Goal: Information Seeking & Learning: Learn about a topic

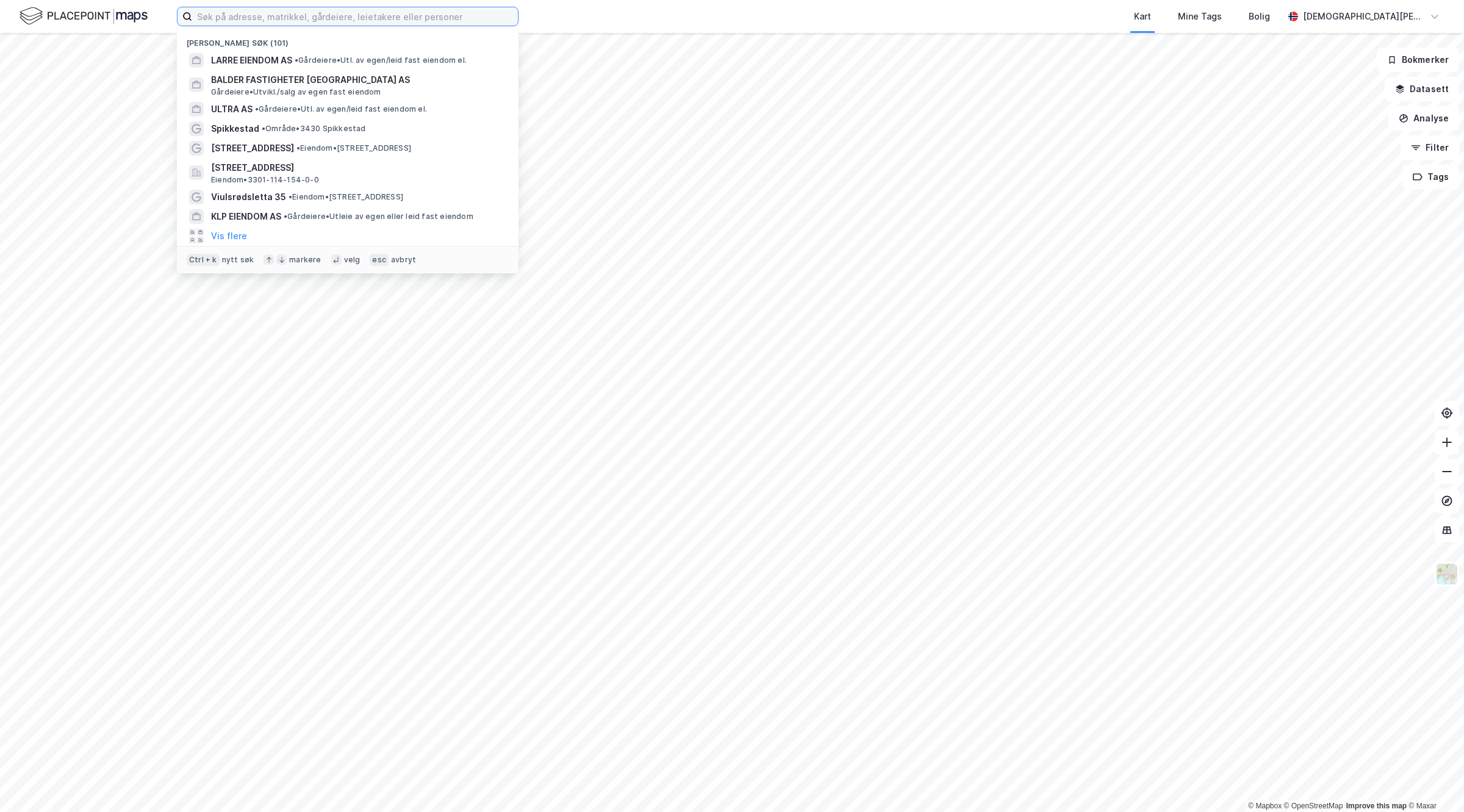
click at [278, 16] on input at bounding box center [355, 16] width 326 height 18
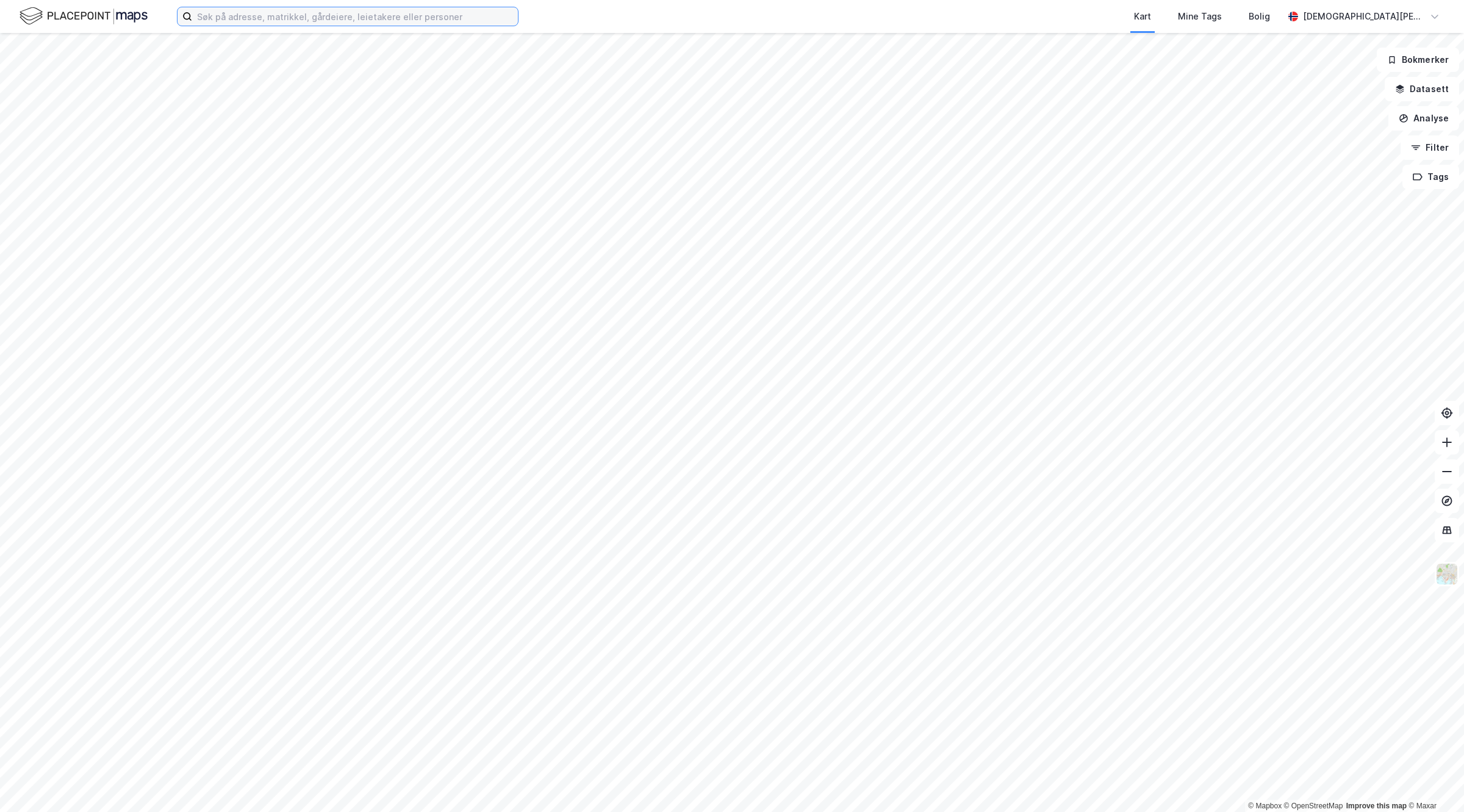
click at [306, 12] on input at bounding box center [355, 16] width 326 height 18
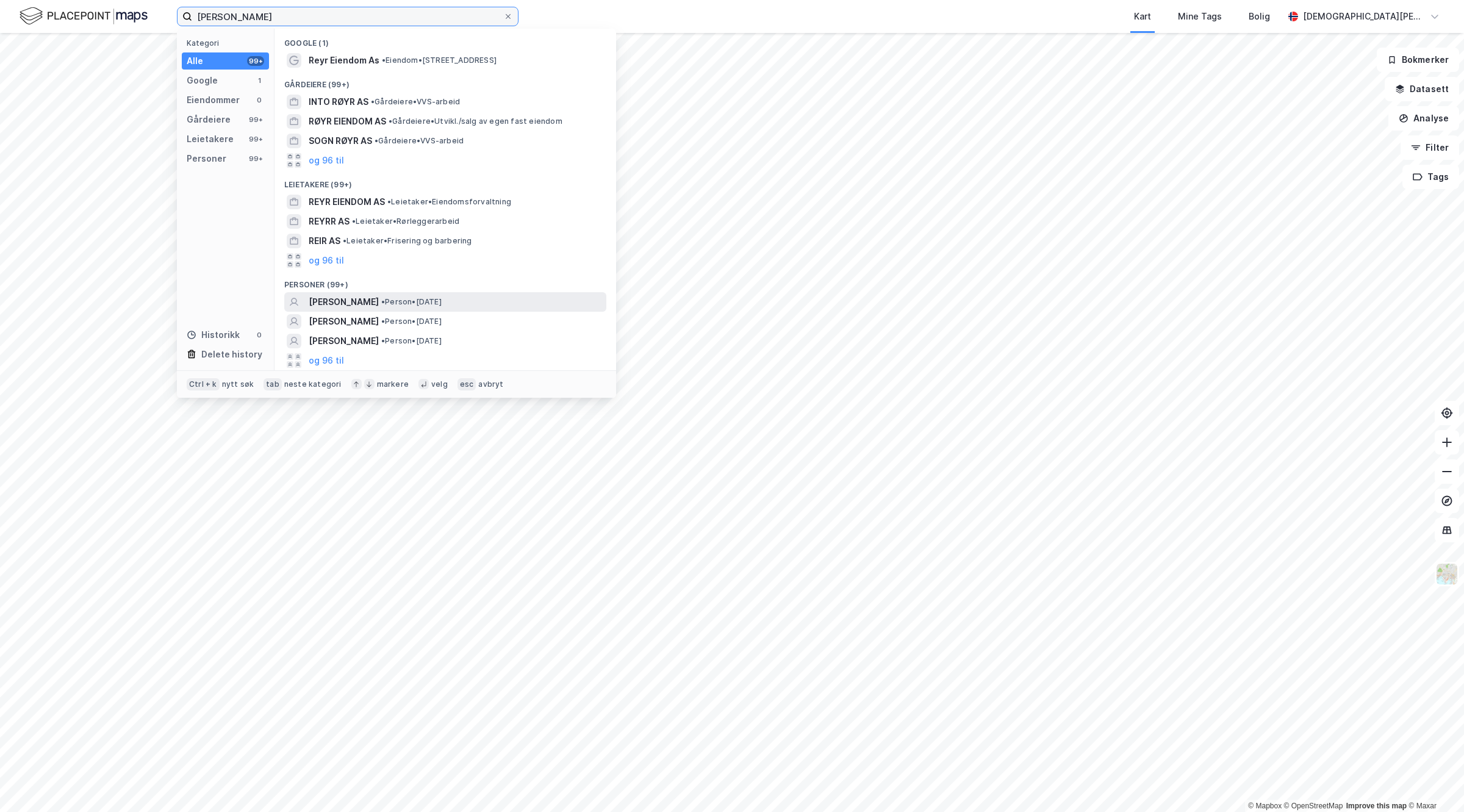
type input "[PERSON_NAME]"
click at [385, 305] on span "• Person • [DATE]" at bounding box center [411, 302] width 60 height 9
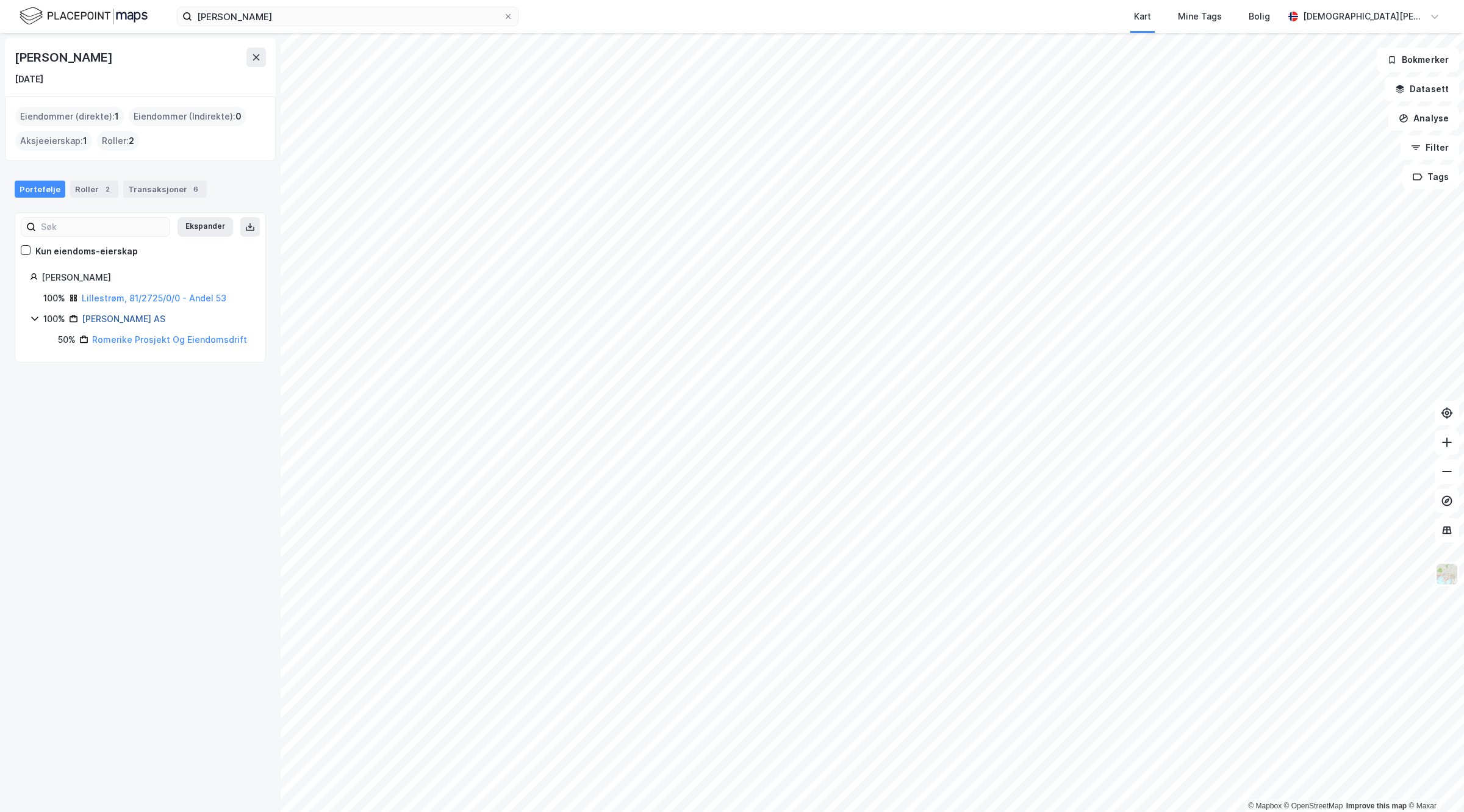
click at [129, 315] on link "[PERSON_NAME] AS" at bounding box center [123, 318] width 84 height 10
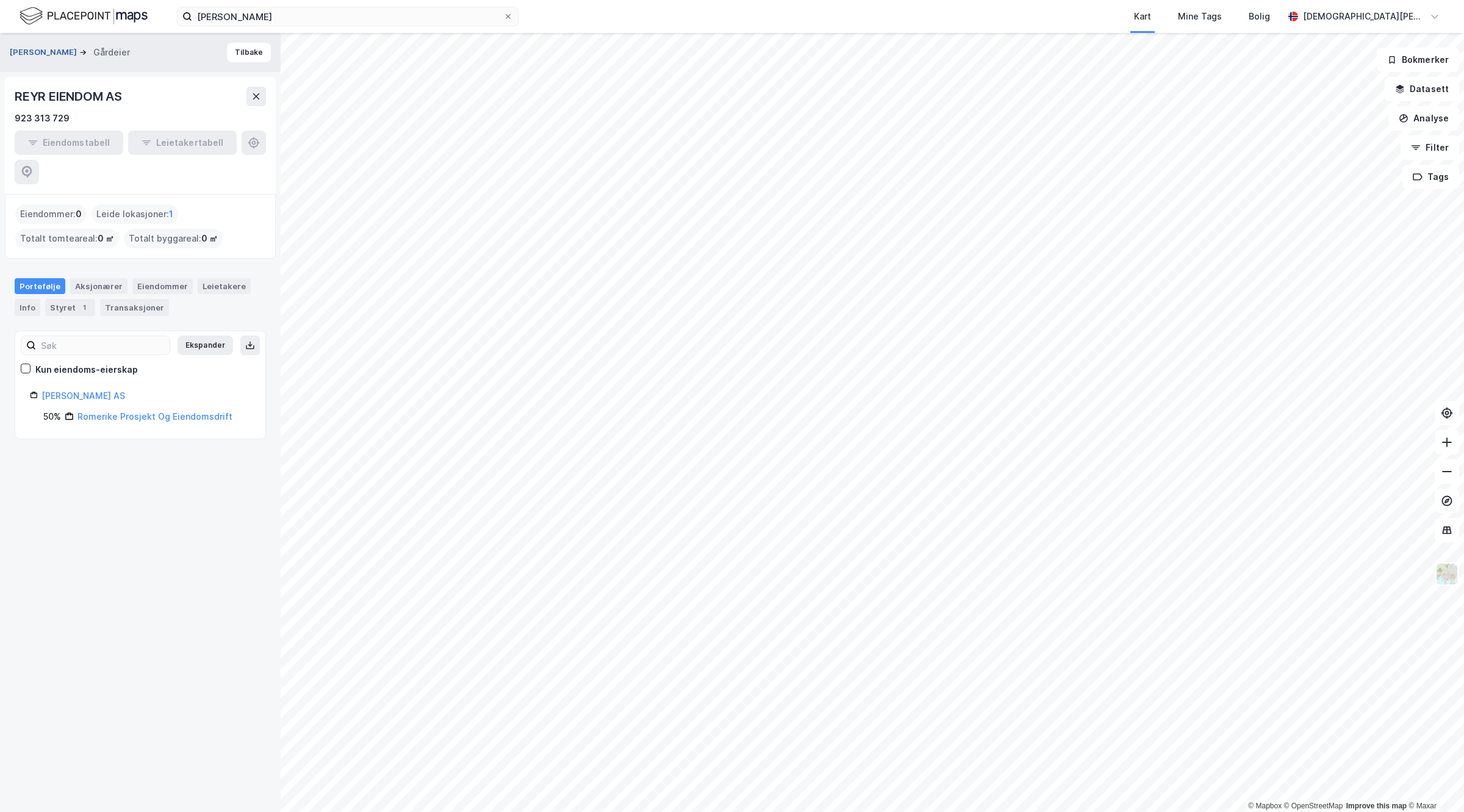
click at [49, 51] on button "[PERSON_NAME]" at bounding box center [44, 52] width 70 height 12
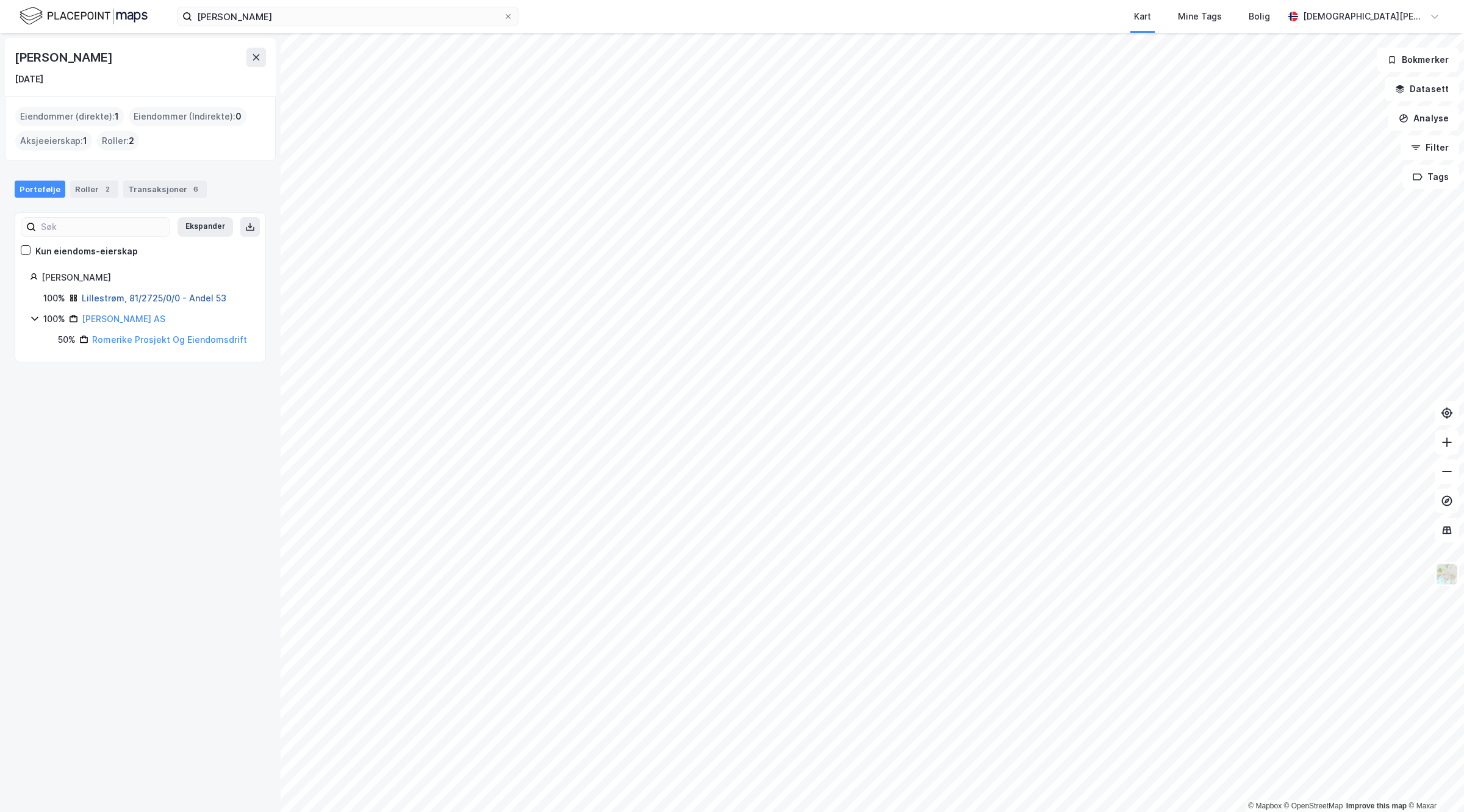
click at [163, 301] on link "Lillestrøm, 81/2725/0/0 - Andel 53" at bounding box center [154, 297] width 145 height 10
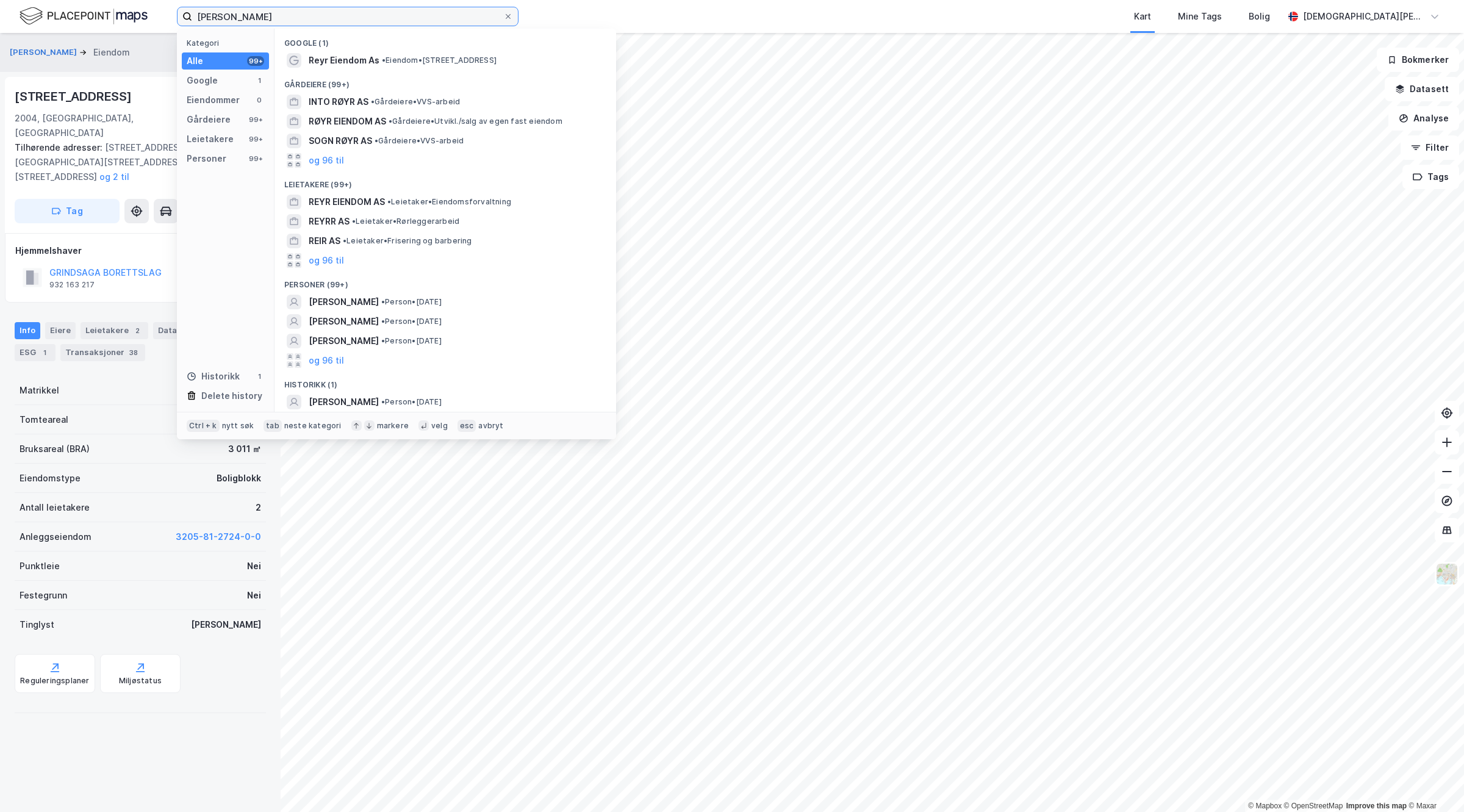
click at [256, 9] on input "[PERSON_NAME]" at bounding box center [347, 16] width 311 height 18
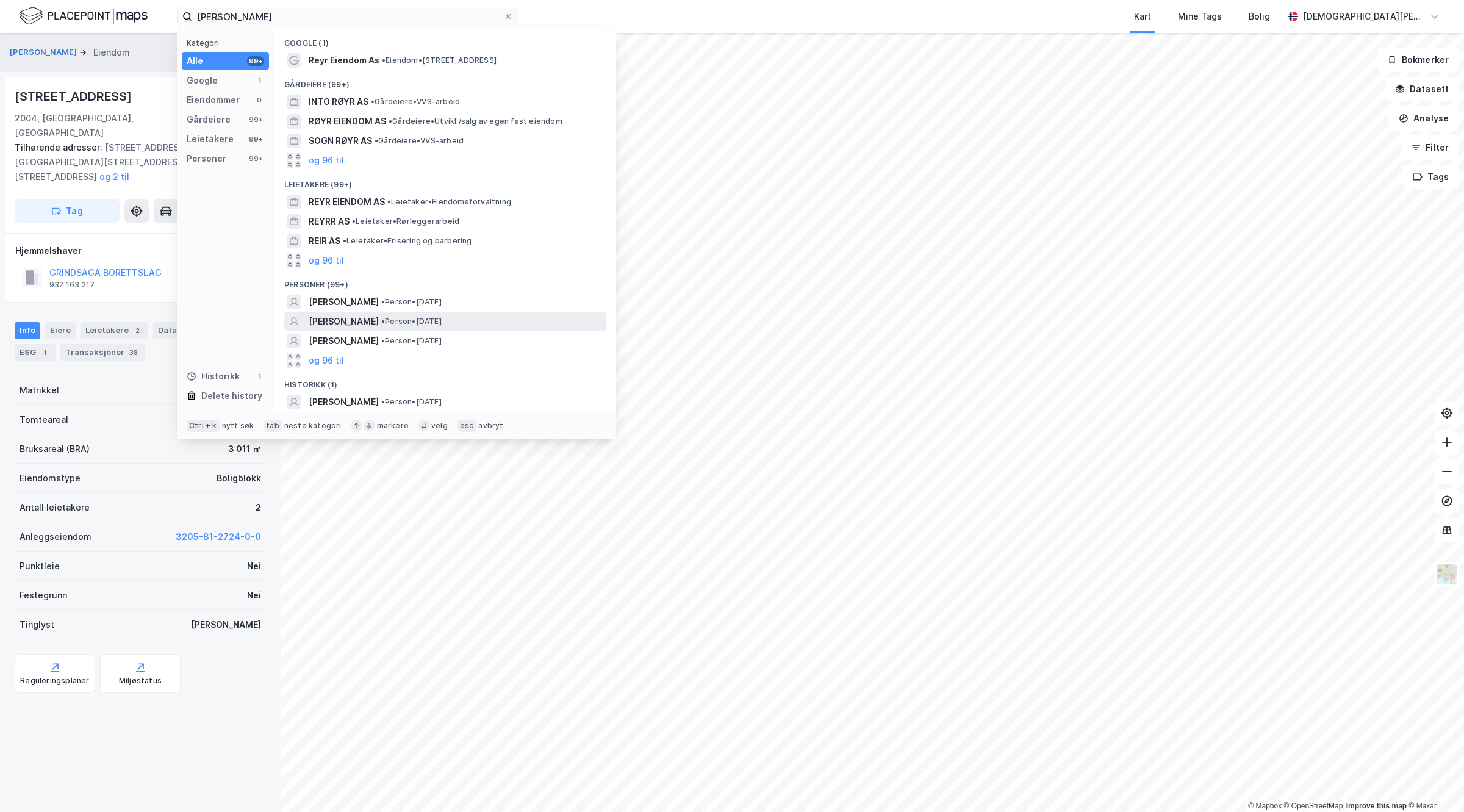
click at [345, 322] on span "[PERSON_NAME]" at bounding box center [343, 322] width 71 height 15
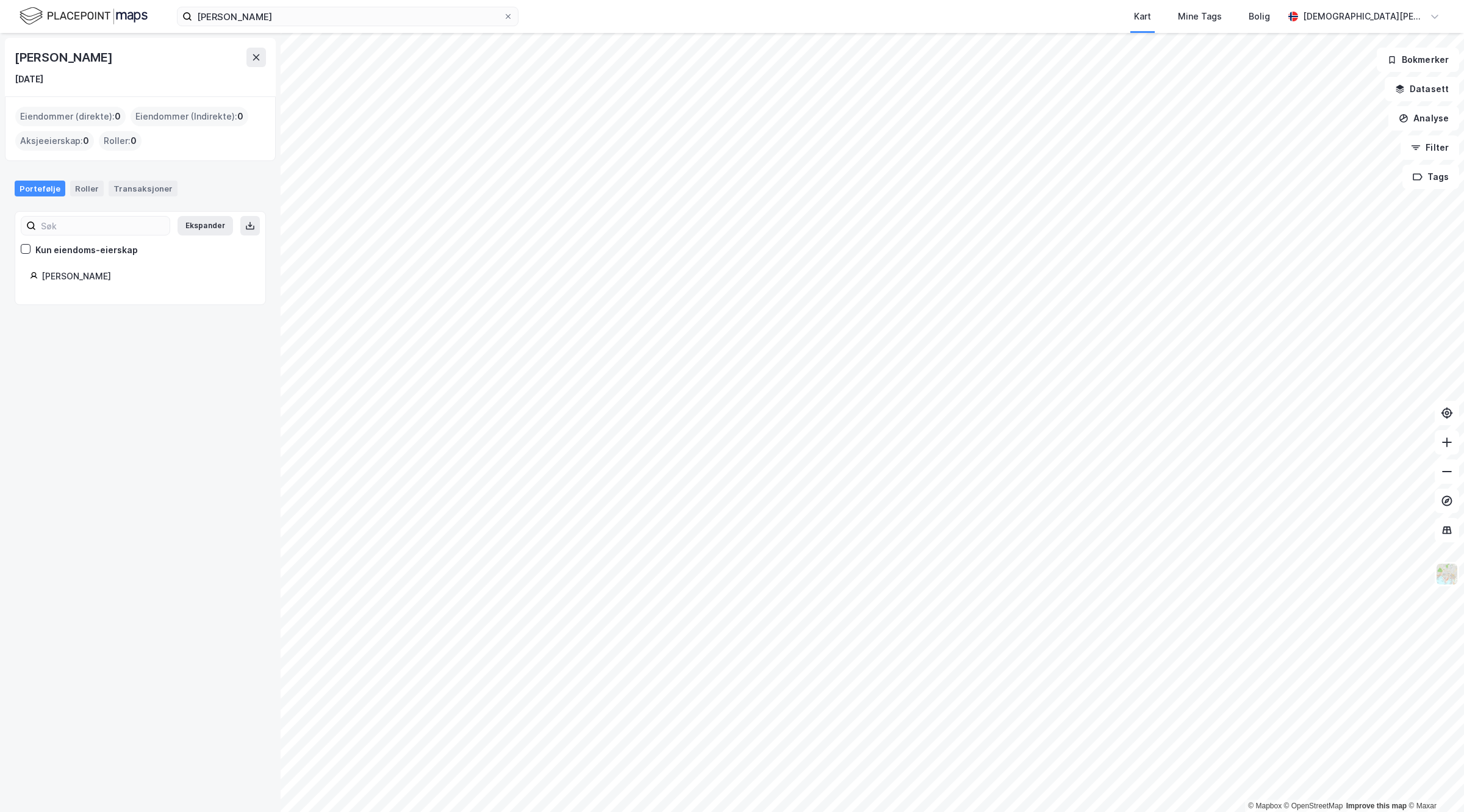
drag, startPoint x: 86, startPoint y: 56, endPoint x: 149, endPoint y: 58, distance: 63.0
click at [149, 58] on div "[PERSON_NAME]" at bounding box center [140, 57] width 251 height 20
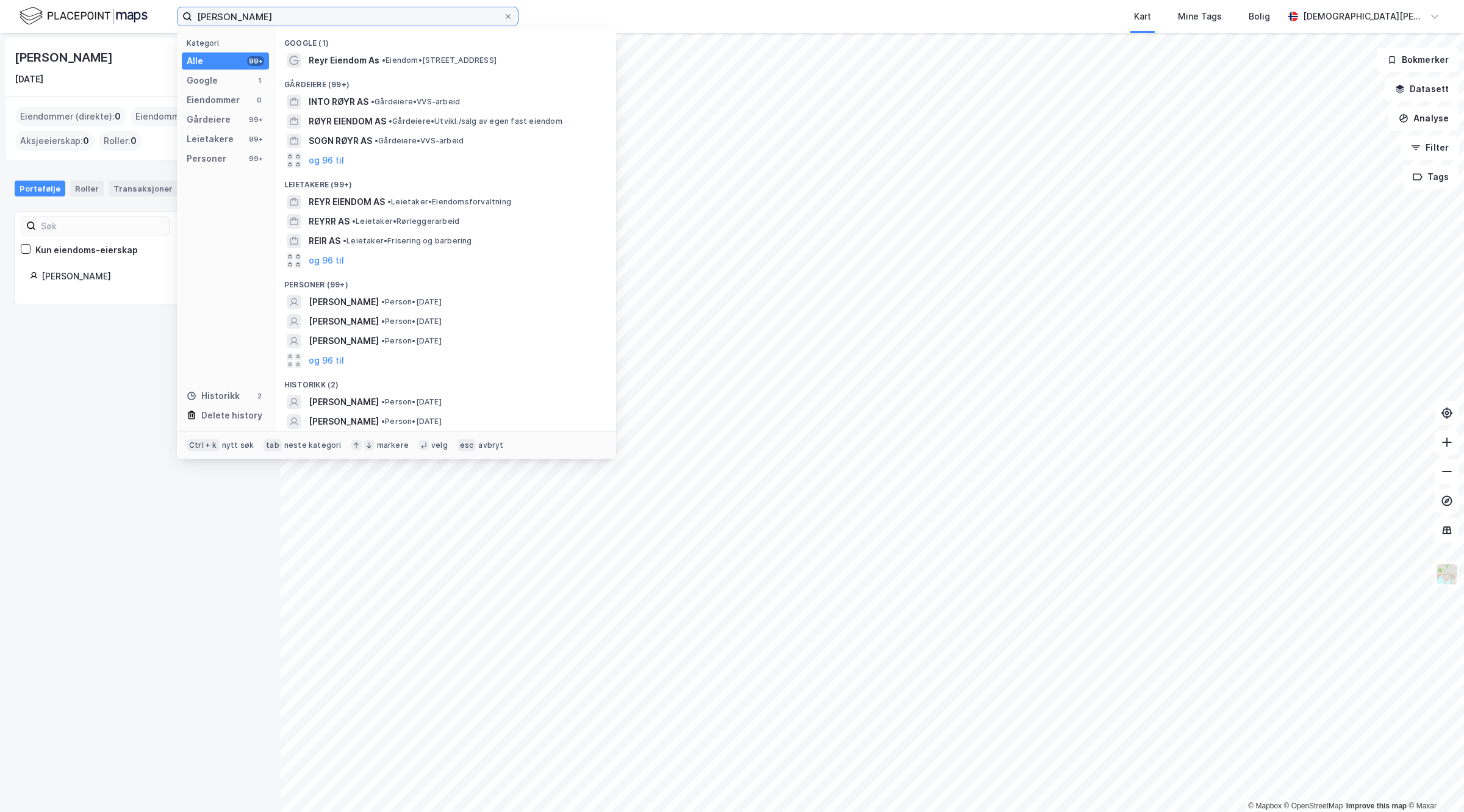
click at [266, 12] on input "[PERSON_NAME]" at bounding box center [347, 16] width 311 height 18
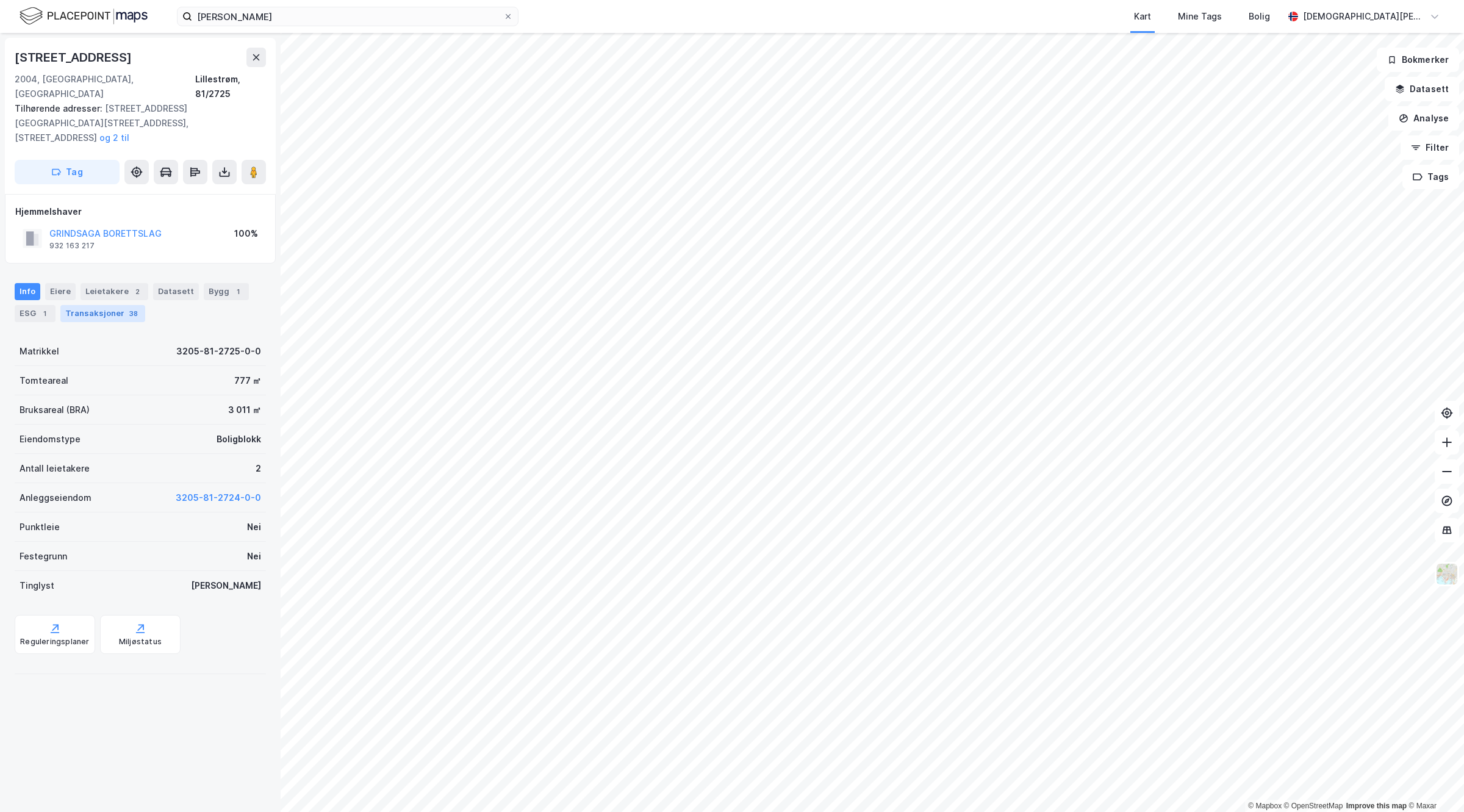
click at [115, 305] on div "Transaksjoner 38" at bounding box center [103, 313] width 85 height 17
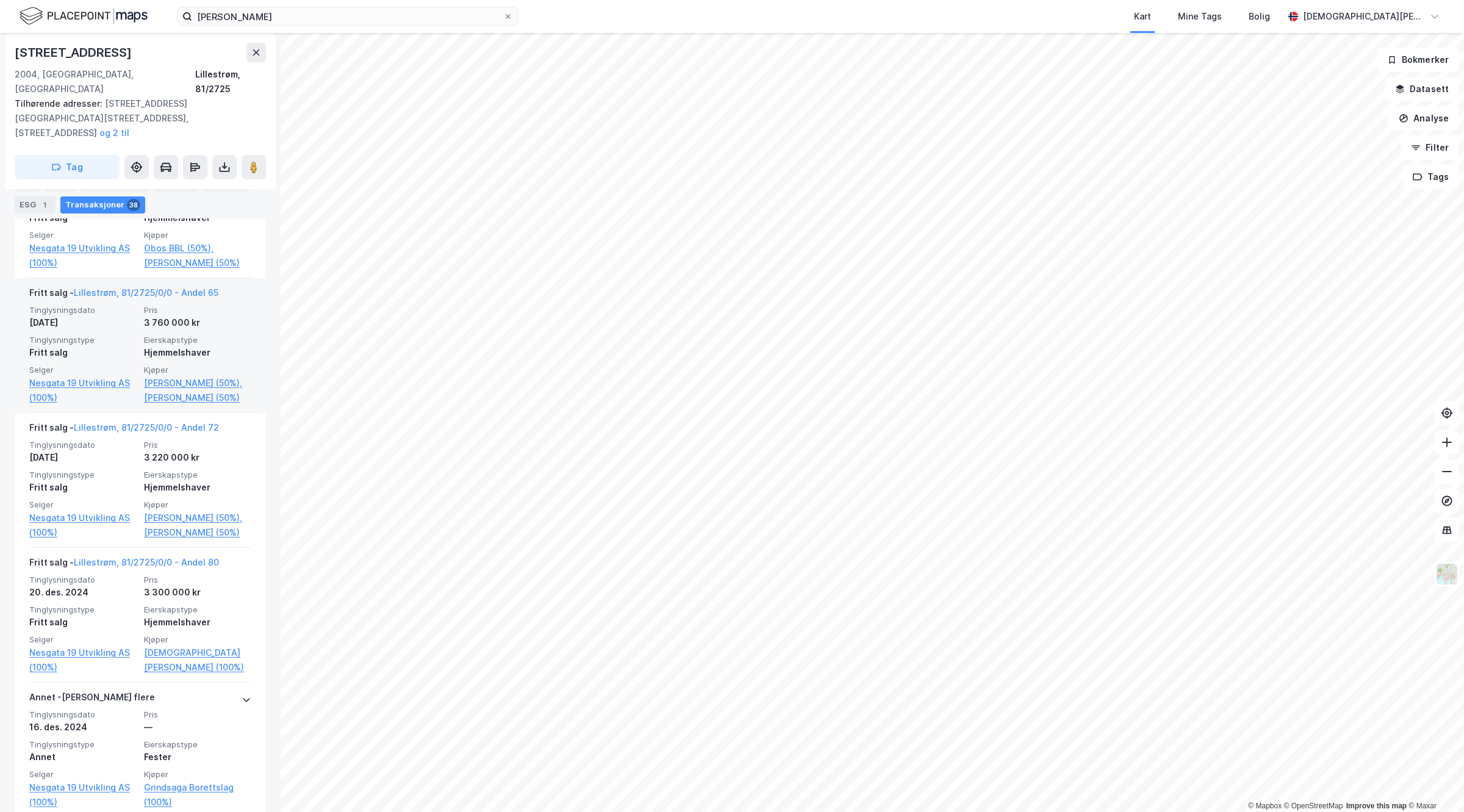
scroll to position [1831, 0]
click at [159, 382] on link "[PERSON_NAME] (50%)," at bounding box center [198, 382] width 107 height 15
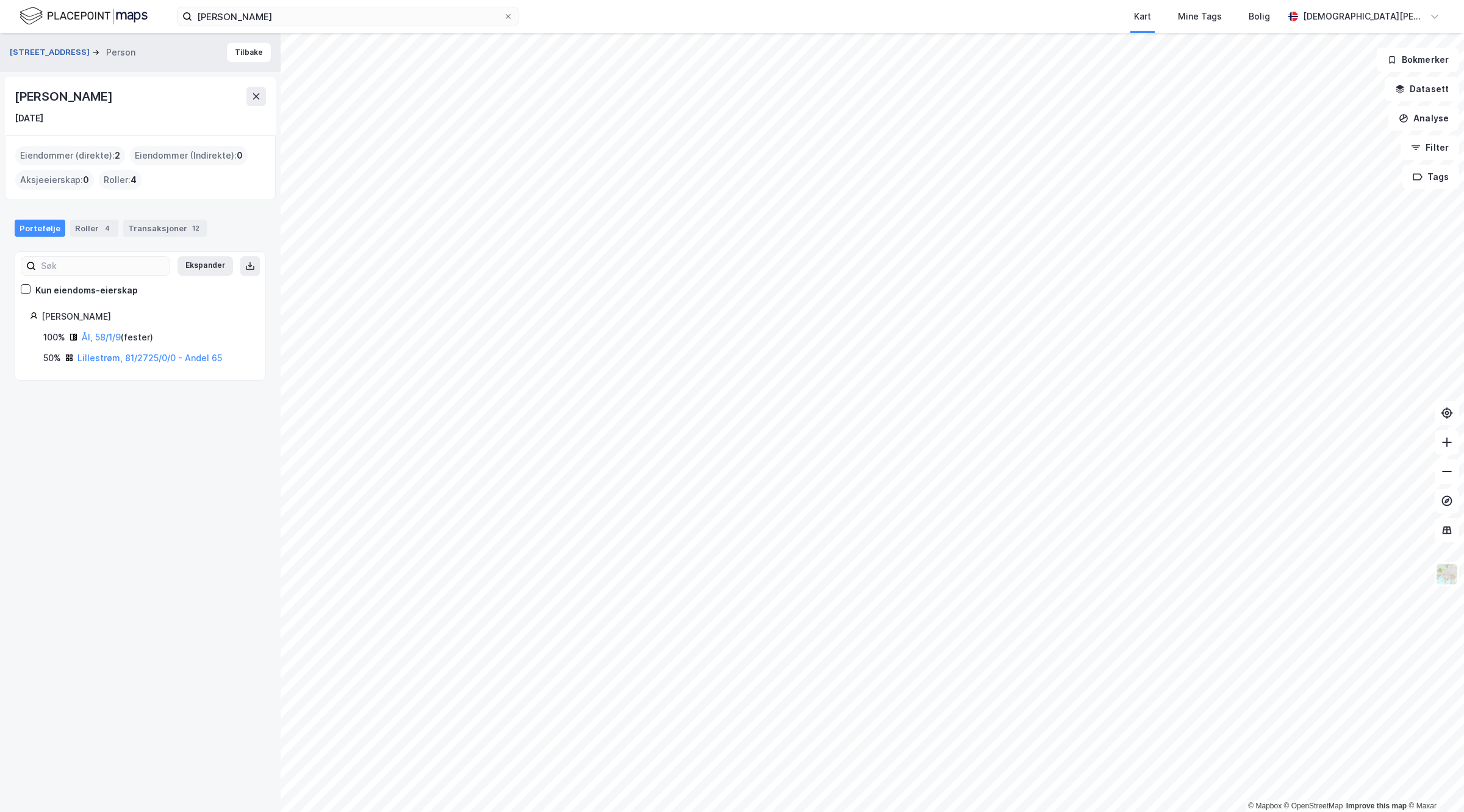
click at [36, 50] on button "[STREET_ADDRESS]" at bounding box center [51, 52] width 83 height 12
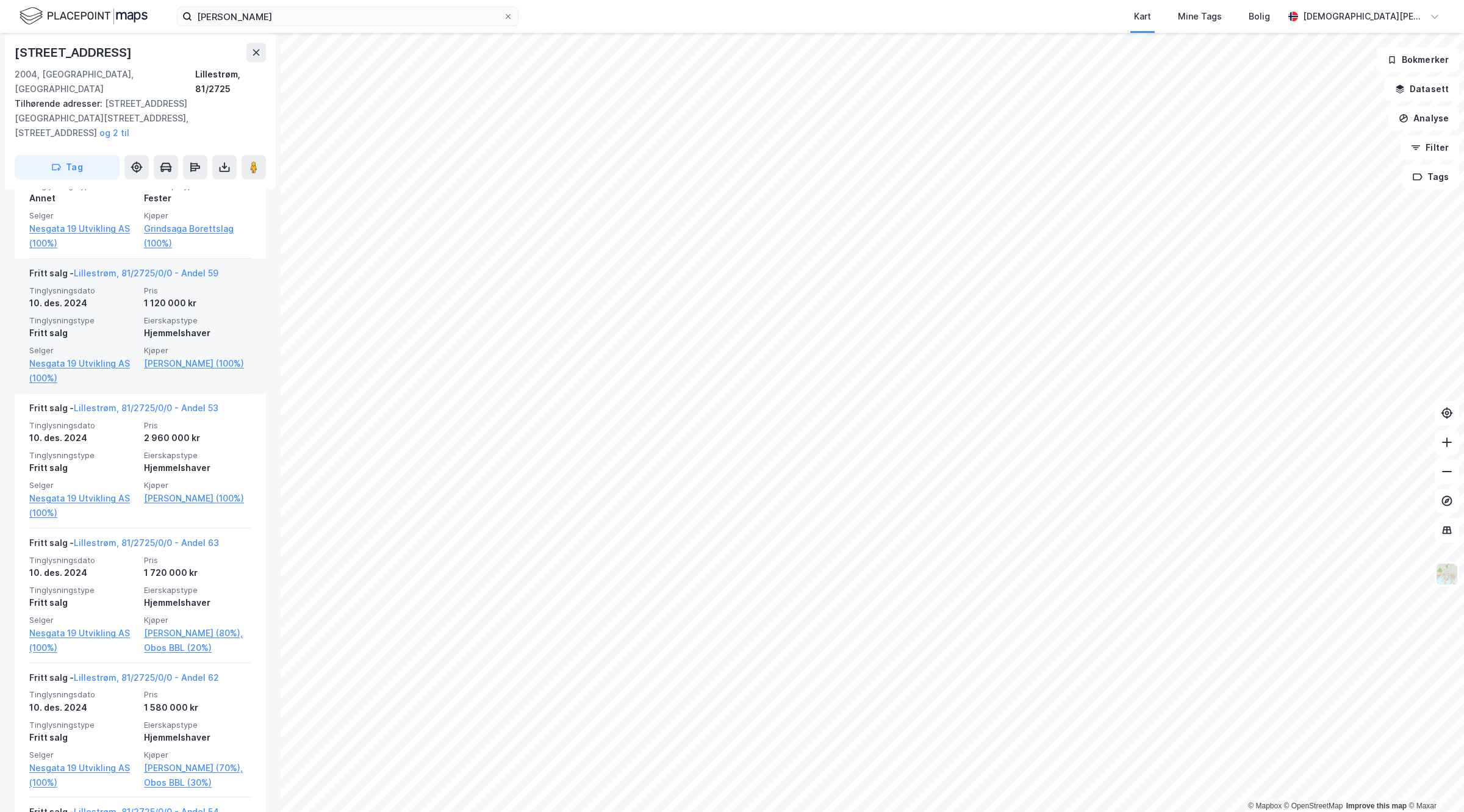
scroll to position [2441, 0]
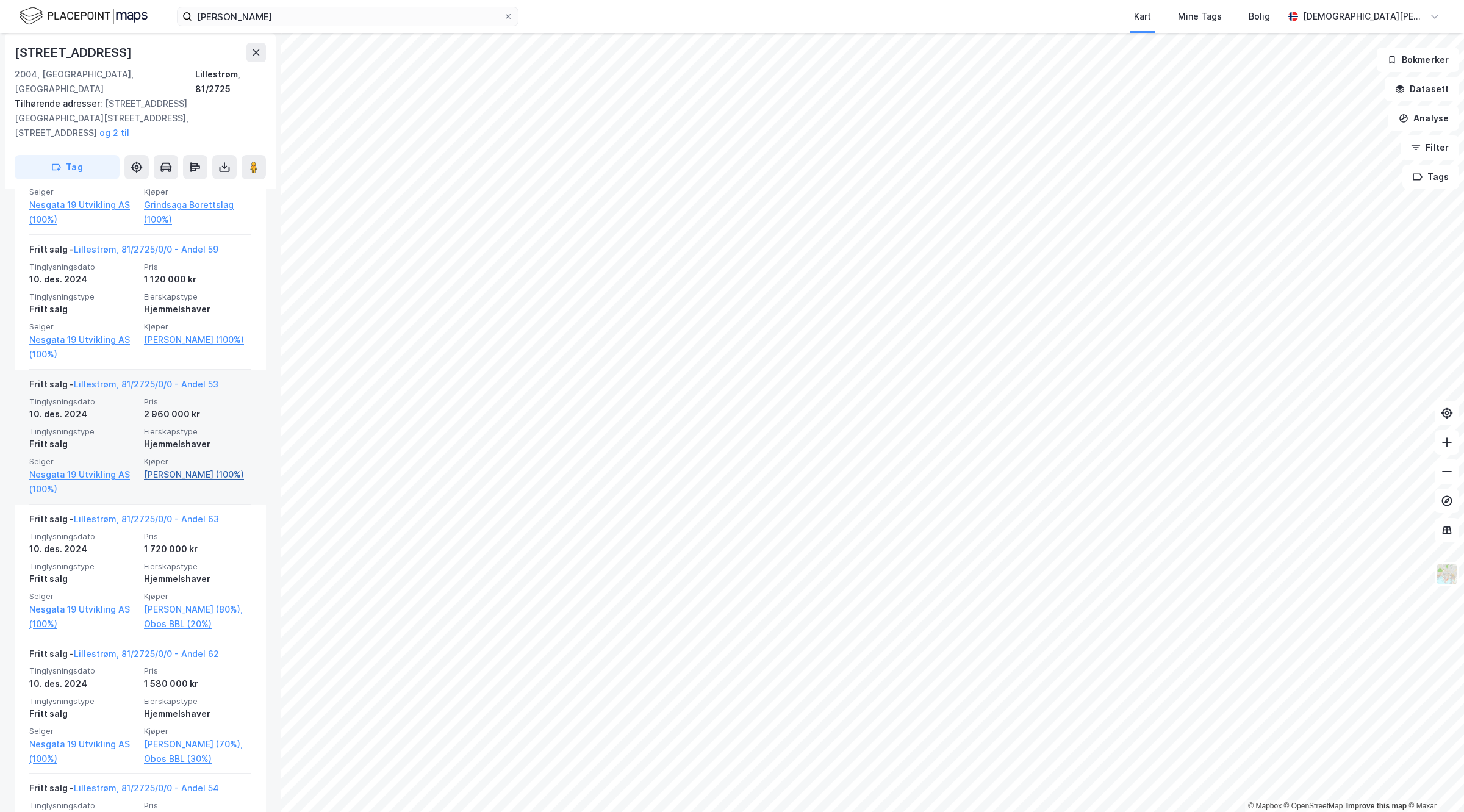
click at [171, 468] on link "[PERSON_NAME] (100%)" at bounding box center [198, 475] width 107 height 15
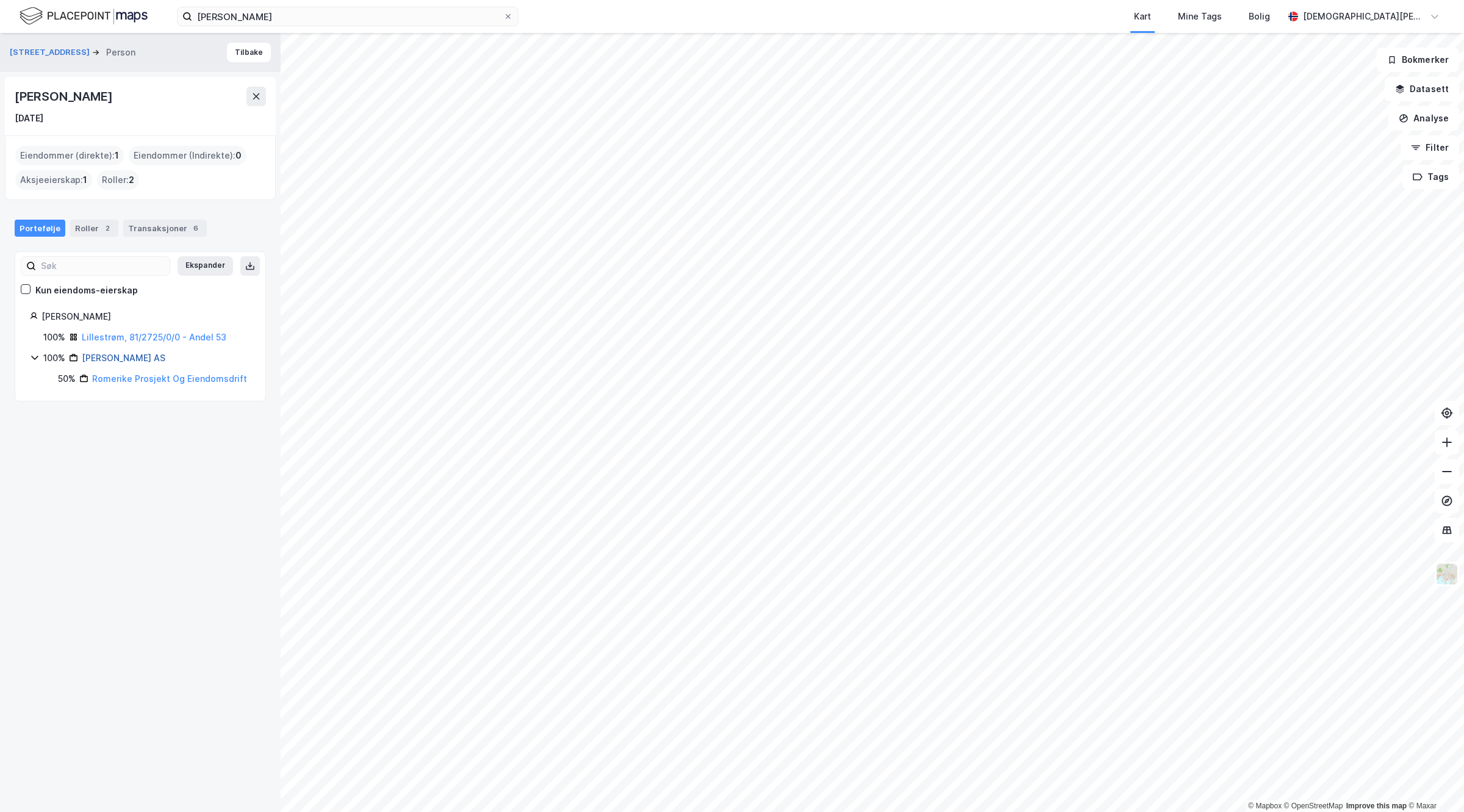
click at [135, 353] on div "[PERSON_NAME] AS" at bounding box center [123, 358] width 84 height 15
click at [132, 355] on link "[PERSON_NAME] AS" at bounding box center [123, 358] width 84 height 10
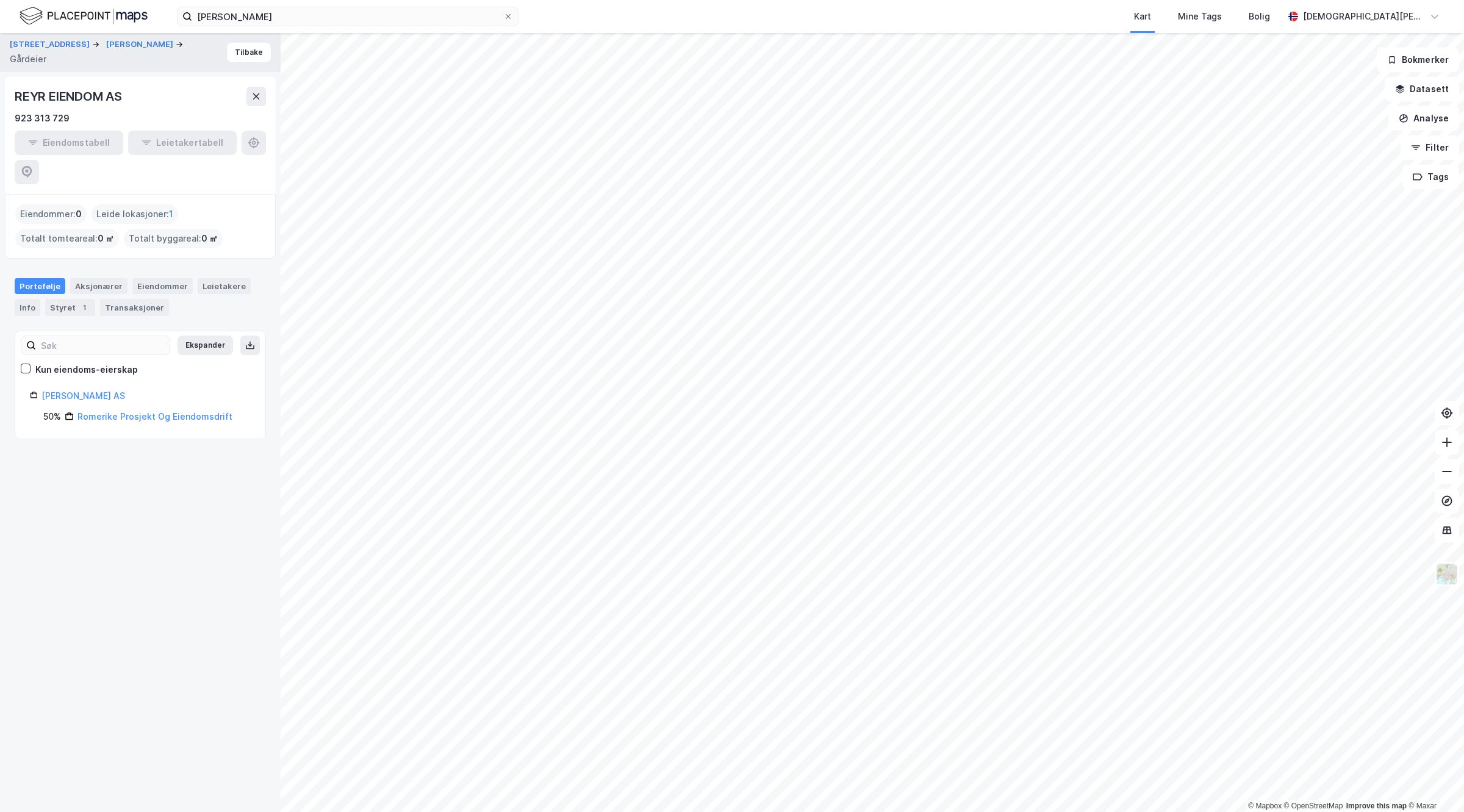
click at [116, 409] on div "Romerike Prosjekt Og Eiendomsdrift" at bounding box center [154, 417] width 155 height 15
click at [110, 411] on link "Romerike Prosjekt Og Eiendomsdrift" at bounding box center [154, 416] width 155 height 10
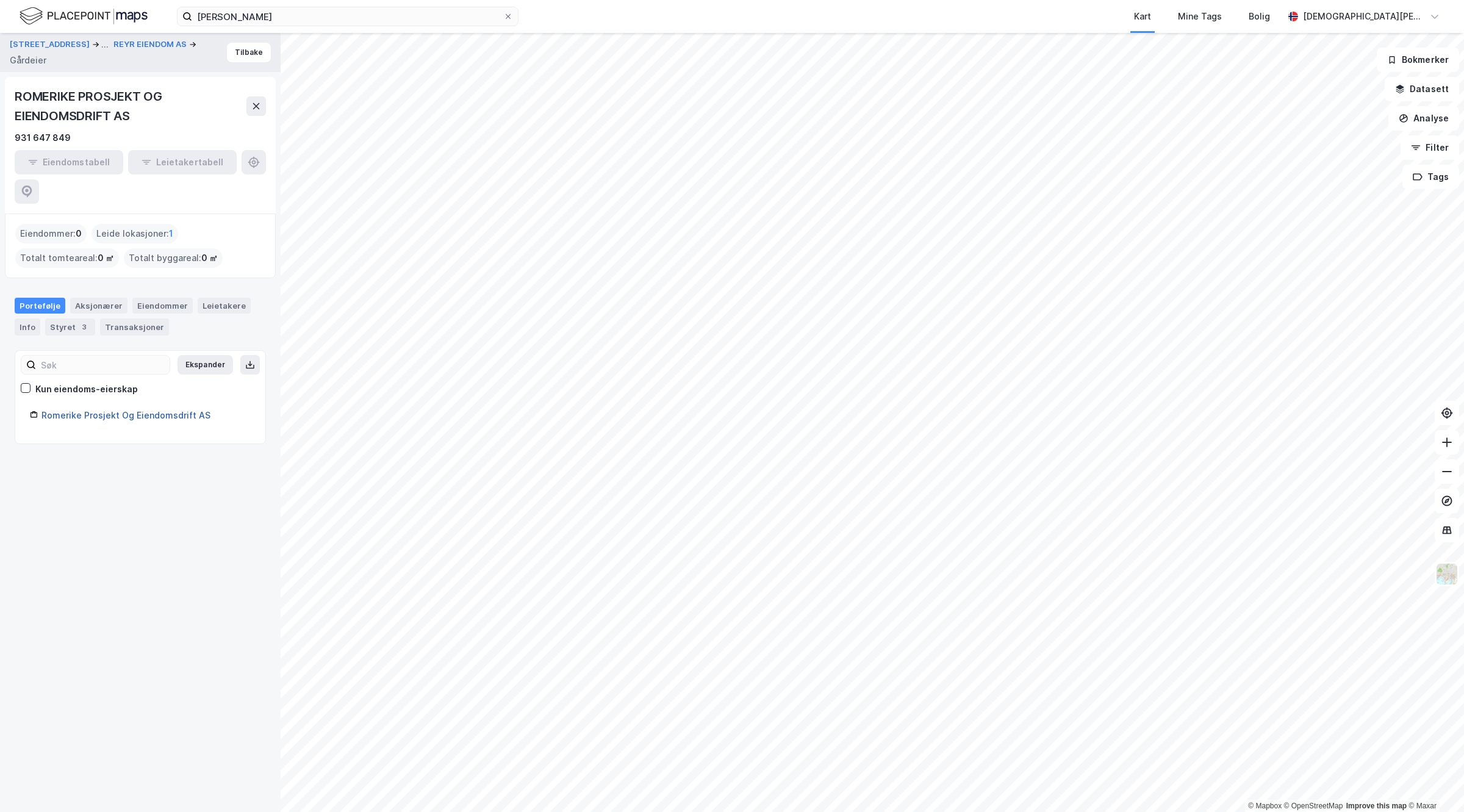
click at [135, 410] on link "Romerike Prosjekt Og Eiendomsdrift AS" at bounding box center [126, 415] width 169 height 10
click at [119, 51] on button "REYR EIENDOM AS" at bounding box center [151, 44] width 75 height 12
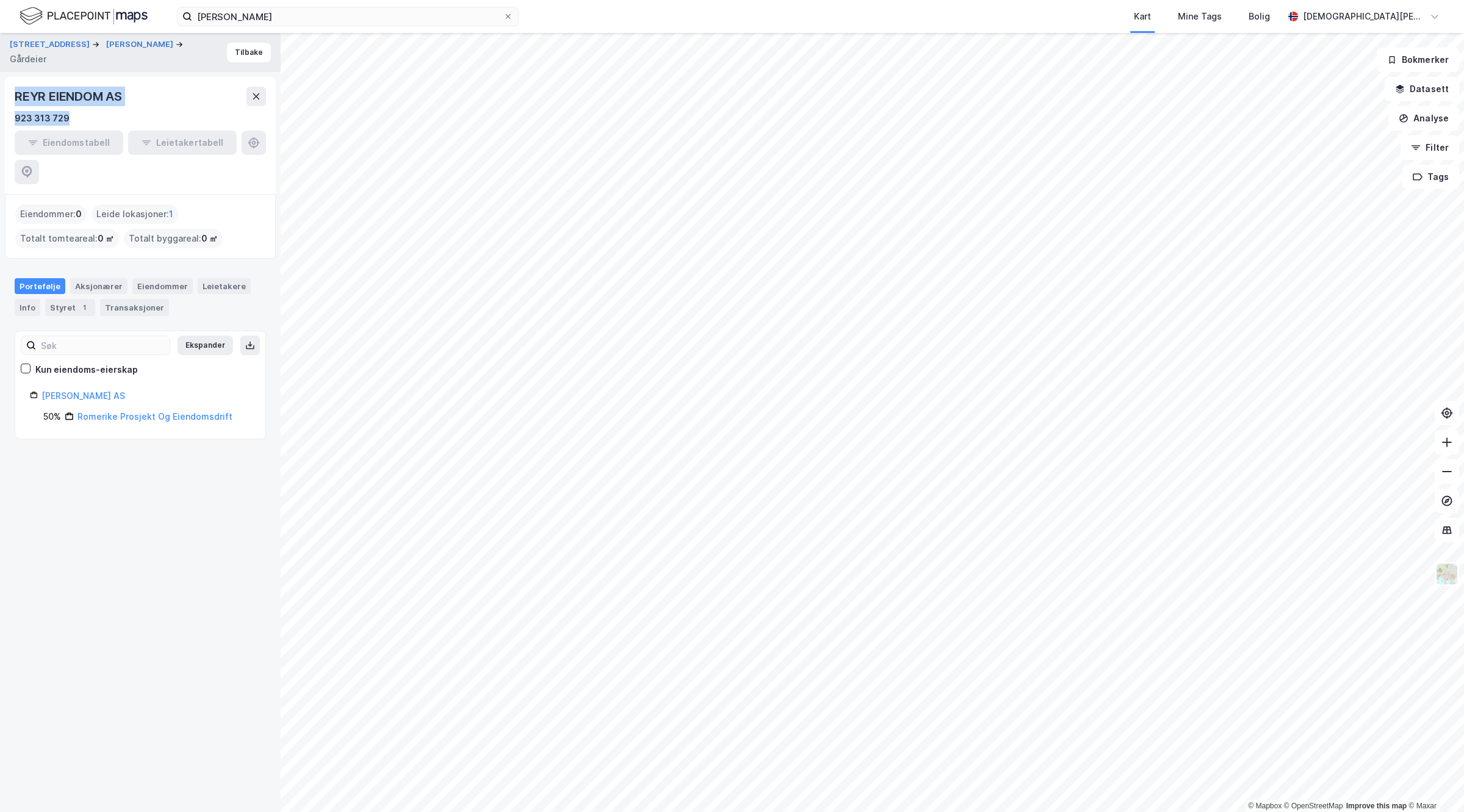
drag, startPoint x: 99, startPoint y: 104, endPoint x: 0, endPoint y: 104, distance: 99.0
click at [0, 104] on div "[STREET_ADDRESS] [PERSON_NAME] [PERSON_NAME] EIENDOM AS 923 313 729 Eiendomstab…" at bounding box center [140, 422] width 280 height 779
click at [166, 88] on div "REYR EIENDOM AS" at bounding box center [140, 96] width 251 height 20
drag, startPoint x: 166, startPoint y: 88, endPoint x: 0, endPoint y: 88, distance: 166.0
click at [0, 88] on div "[STREET_ADDRESS] [PERSON_NAME] [PERSON_NAME] EIENDOM AS 923 313 729 Eiendomstab…" at bounding box center [140, 422] width 280 height 779
